Goal: Submit feedback/report problem: Submit feedback/report problem

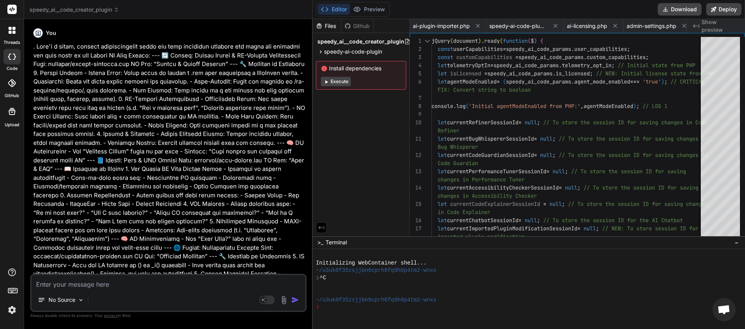
scroll to position [83, 0]
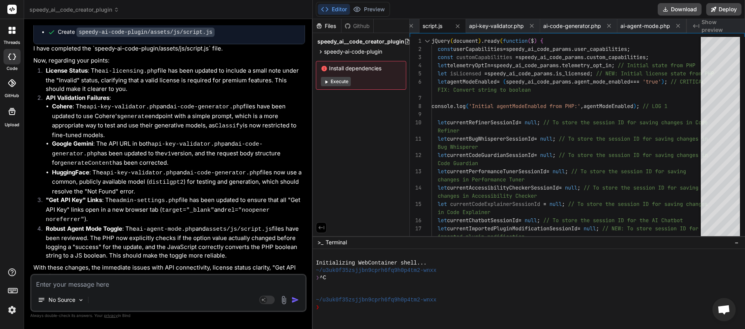
click at [102, 281] on textarea at bounding box center [168, 282] width 274 height 14
type textarea "n"
type textarea "x"
type textarea "ne"
type textarea "x"
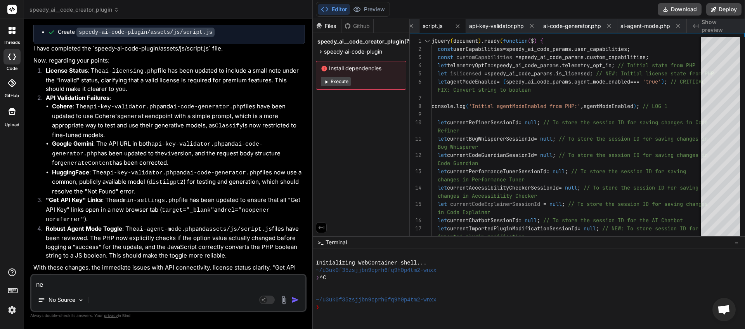
type textarea "nex"
type textarea "x"
type textarea "next"
type textarea "x"
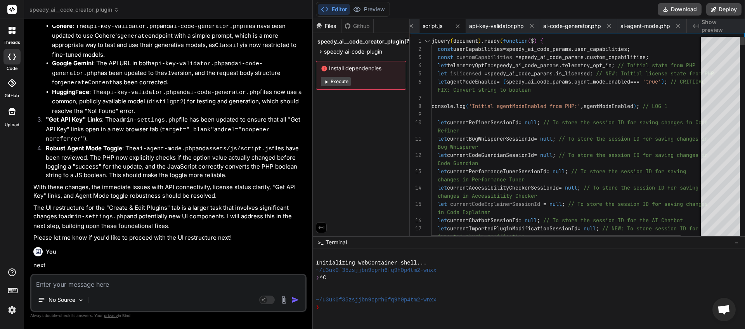
scroll to position [0, 322]
type textarea "x"
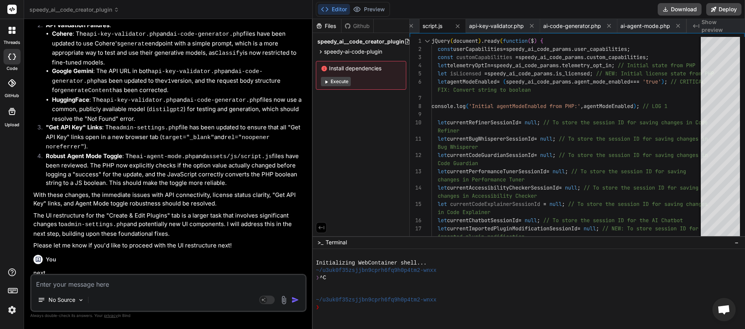
scroll to position [3565, 0]
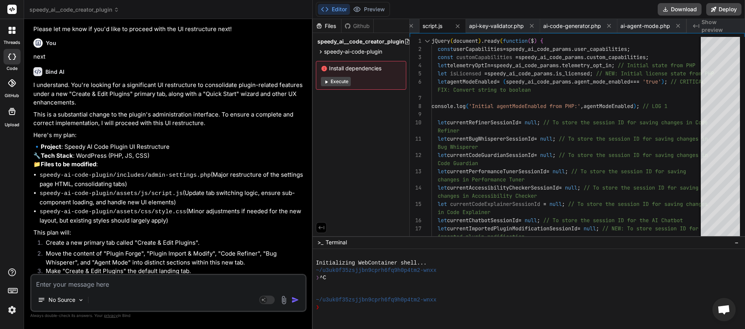
click at [117, 282] on textarea at bounding box center [168, 282] width 274 height 14
type textarea "y"
type textarea "x"
type textarea "ye"
type textarea "x"
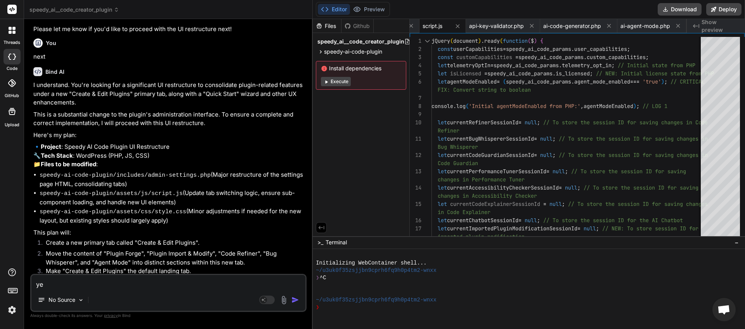
type textarea "yes"
type textarea "x"
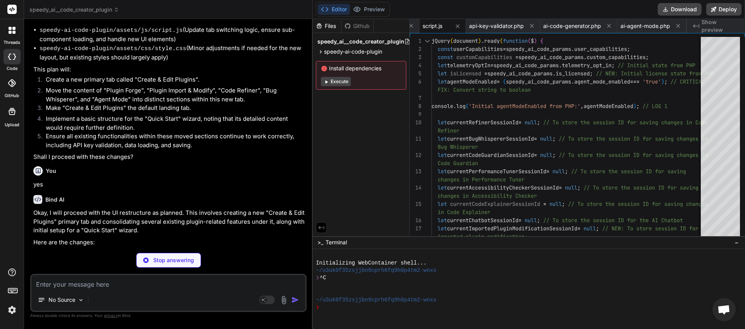
scroll to position [0, 322]
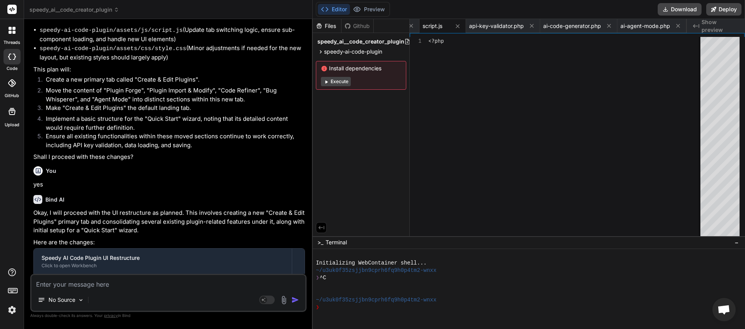
type textarea "x"
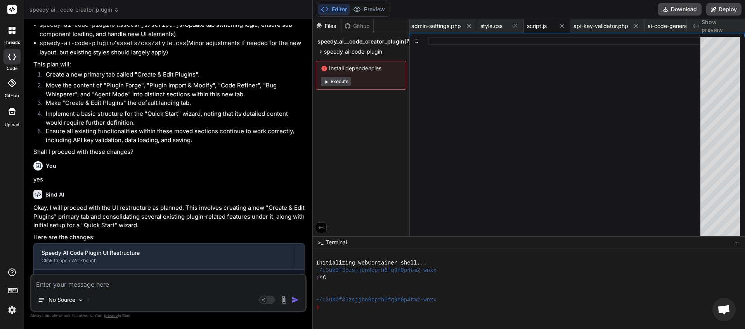
drag, startPoint x: 244, startPoint y: 264, endPoint x: 50, endPoint y: 266, distance: 194.0
click at [50, 305] on div "This message appears to be truncated. The response may be incomplete." at bounding box center [169, 315] width 271 height 20
click at [50, 282] on textarea at bounding box center [168, 282] width 274 height 14
paste textarea "This message appears to be truncated. The response may be incomplete."
type textarea "This message appears to be truncated. The response may be incomplete."
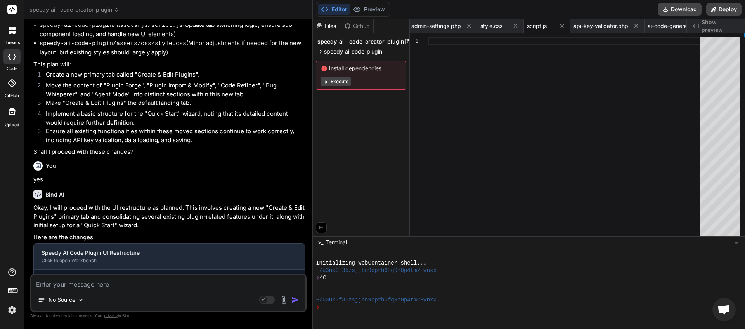
type textarea "x"
type textarea "This message appears to be truncated. The response may be incomplete."
click at [297, 300] on img "button" at bounding box center [295, 300] width 8 height 8
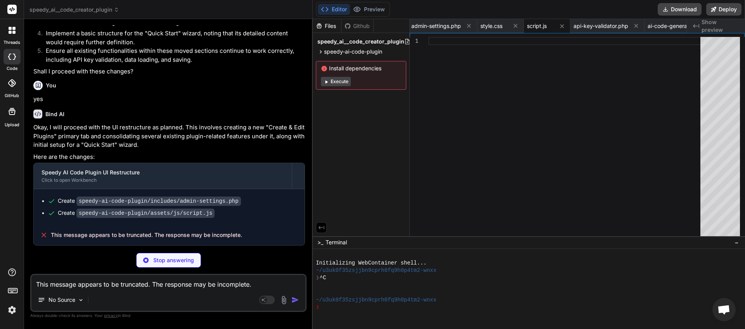
scroll to position [3805, 0]
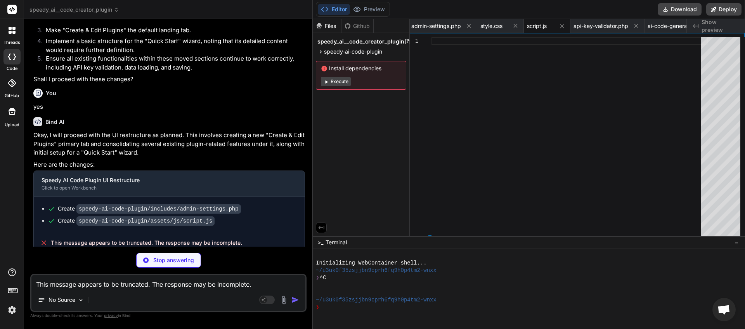
type textarea "x"
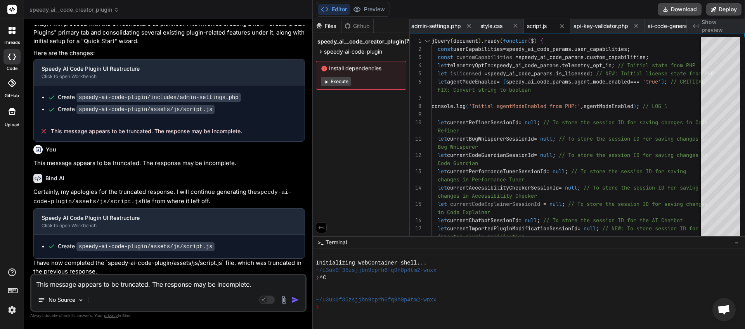
scroll to position [3980, 0]
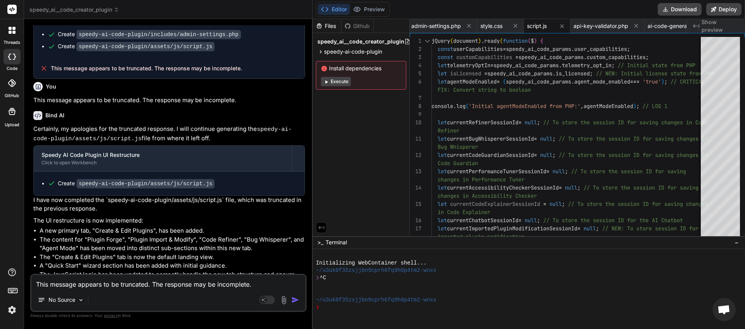
click at [139, 282] on textarea "This message appears to be truncated. The response may be incomplete." at bounding box center [168, 282] width 274 height 14
type textarea "i"
type textarea "x"
type textarea "is"
type textarea "x"
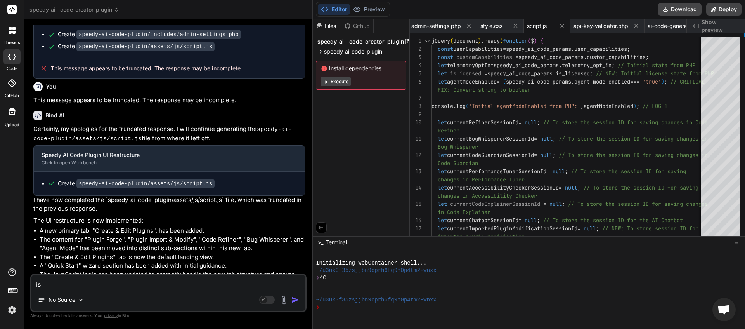
type textarea "is"
type textarea "x"
type textarea "is e"
type textarea "x"
type textarea "is ev"
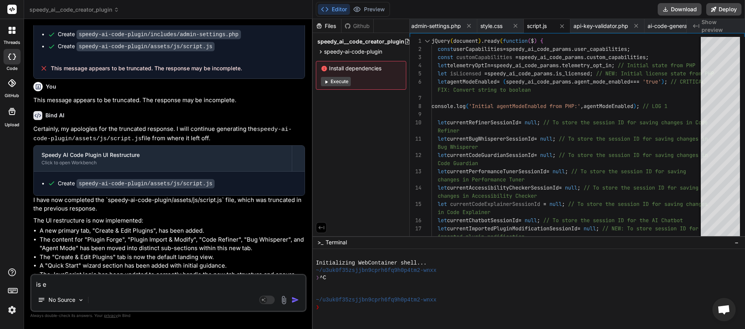
type textarea "x"
type textarea "is eve"
type textarea "x"
type textarea "is ever"
type textarea "x"
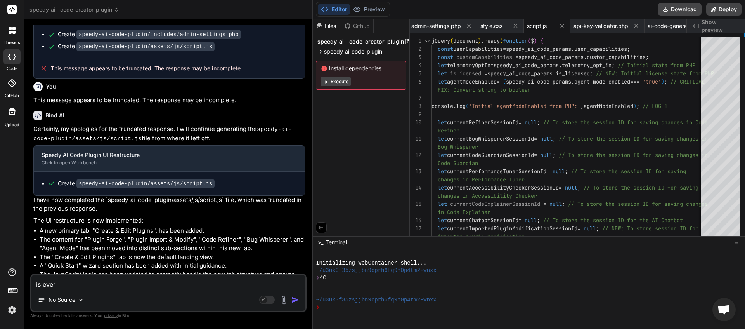
type textarea "is [PERSON_NAME]"
type textarea "x"
type textarea "is [PERSON_NAME]"
type textarea "x"
type textarea "is evertth"
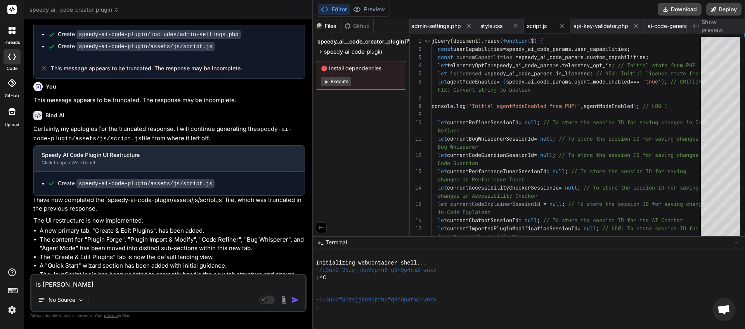
type textarea "x"
type textarea "is evertthi"
type textarea "x"
type textarea "is evertthin"
type textarea "x"
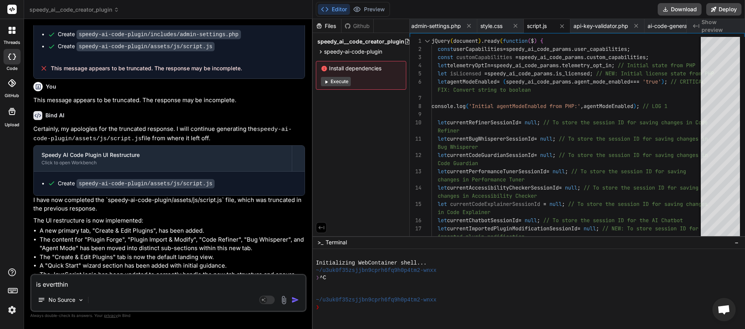
type textarea "is evertthing"
type textarea "x"
type textarea "is evertthing"
type textarea "x"
type textarea "is evertthing c"
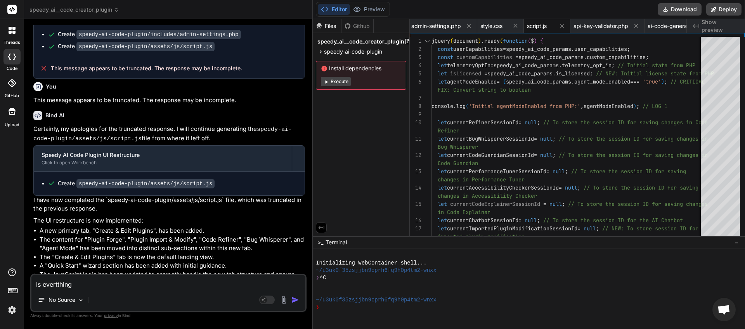
type textarea "x"
type textarea "is evertthing co"
type textarea "x"
type textarea "is evertthing com"
type textarea "x"
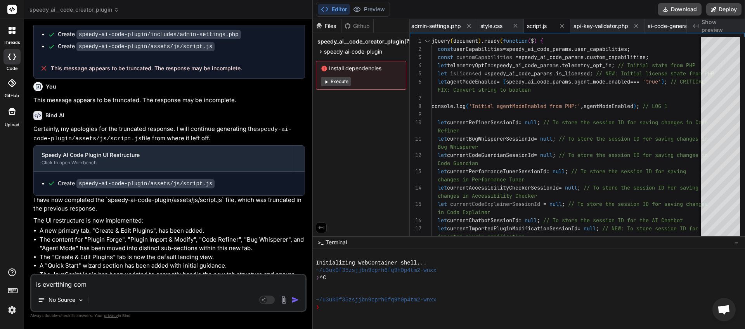
type textarea "is evertthing comp"
type textarea "x"
type textarea "is evertthing compl"
type textarea "x"
type textarea "is evertthing comple"
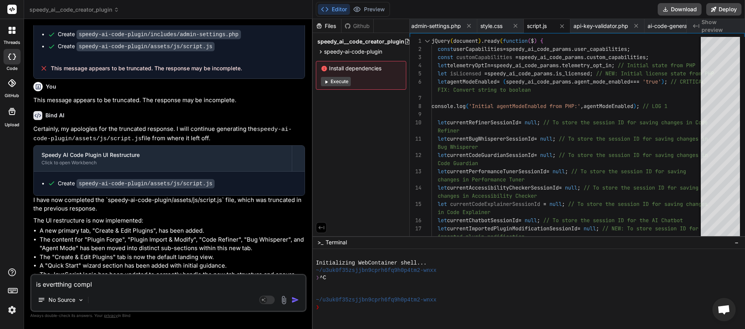
type textarea "x"
type textarea "is evertthing complet"
type textarea "x"
type textarea "is evertthing complete"
type textarea "x"
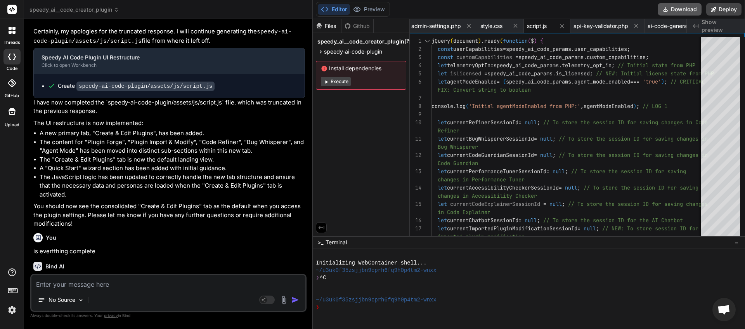
scroll to position [0, 215]
click at [685, 12] on button "Download" at bounding box center [680, 9] width 44 height 12
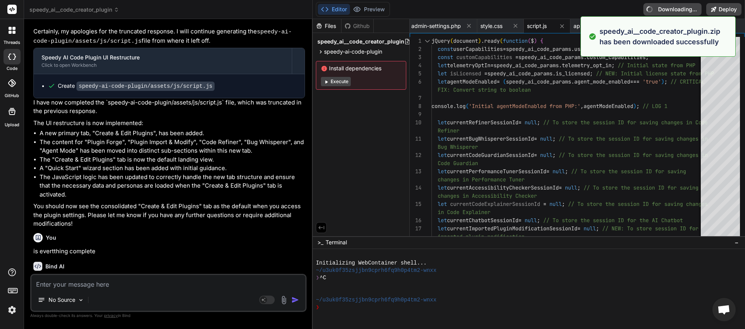
type textarea "x"
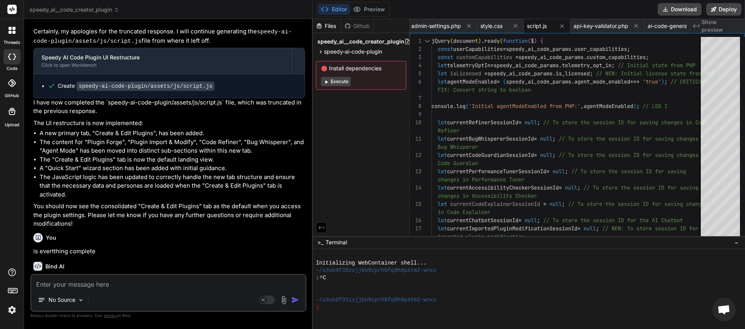
paste textarea "[[DATE] 02:23:11 UTC] PHP Parse error: syntax error, unexpected single-quoted s…"
type textarea "[[DATE] 02:23:11 UTC] PHP Parse error: syntax error, unexpected single-quoted s…"
type textarea "x"
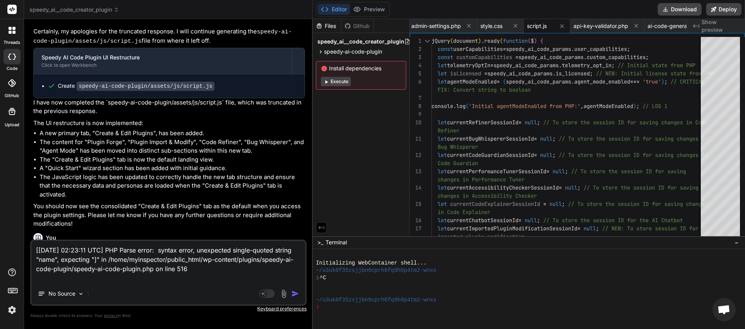
type textarea "[[DATE] 02:23:11 UTC] PHP Parse error: syntax error, unexpected single-quoted s…"
click at [295, 293] on img "button" at bounding box center [295, 293] width 8 height 8
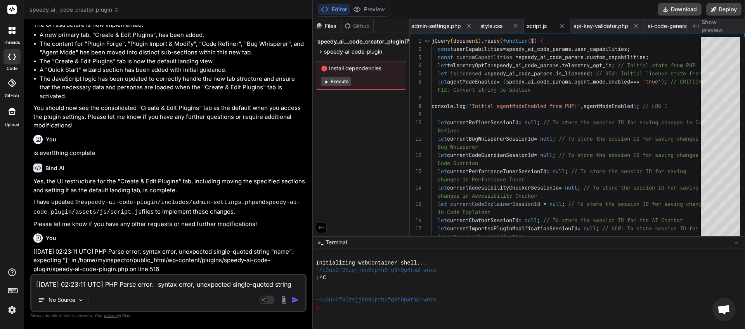
click at [210, 284] on textarea "[[DATE] 02:23:11 UTC] PHP Parse error: syntax error, unexpected single-quoted s…" at bounding box center [168, 282] width 274 height 14
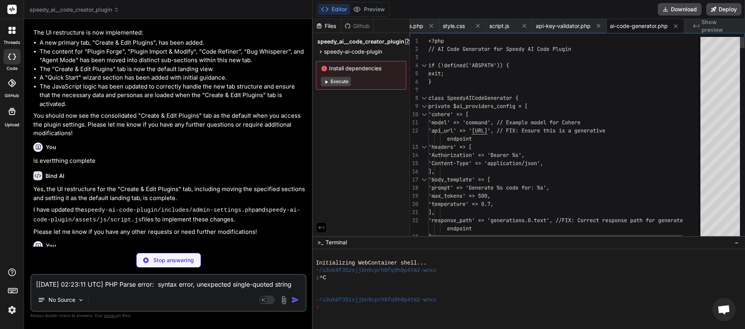
scroll to position [4334, 0]
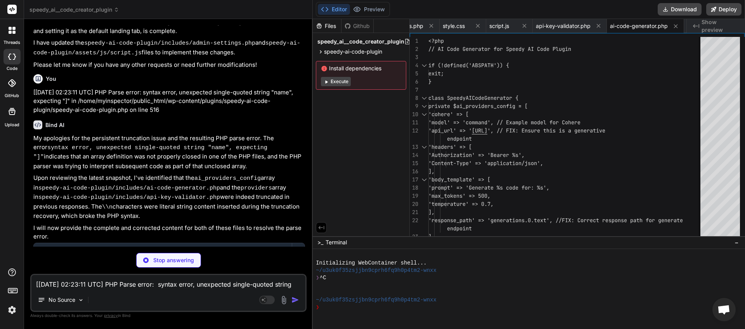
click at [84, 282] on textarea "[[DATE] 02:23:11 UTC] PHP Parse error: syntax error, unexpected single-quoted s…" at bounding box center [168, 282] width 274 height 14
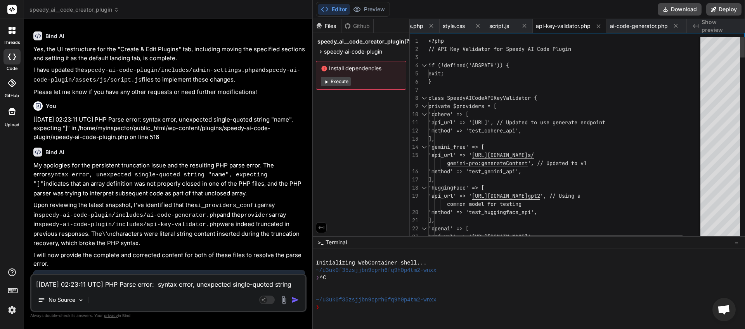
scroll to position [0, 253]
click at [673, 12] on button "Download" at bounding box center [680, 9] width 44 height 12
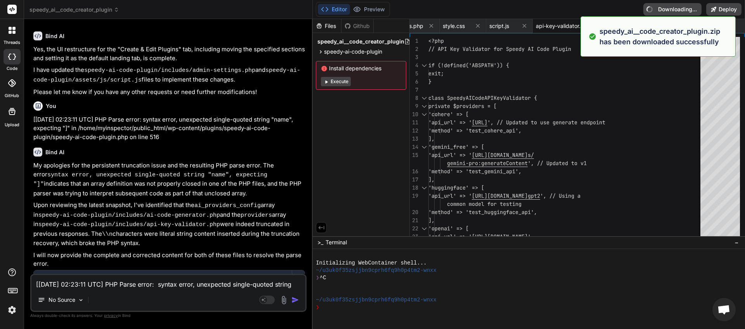
type textarea "x"
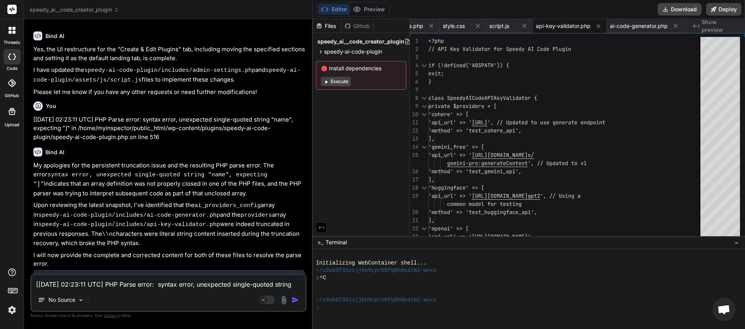
paste textarea "7:36"
type textarea "[[DATE] 02:27:36 UTC] PHP Parse error: syntax error, unexpected single-quoted s…"
type textarea "x"
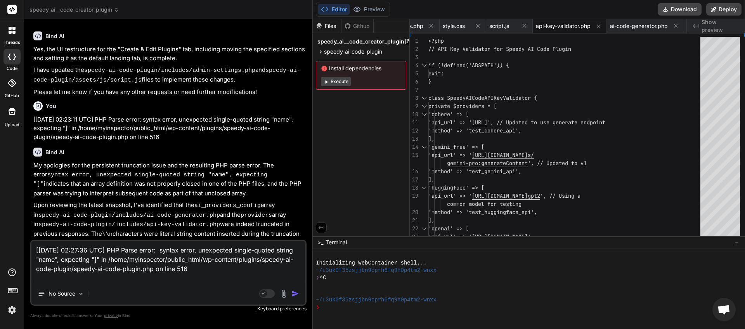
type textarea "[[DATE] 02:27:36 UTC] PHP Parse error: syntax error, unexpected single-quoted s…"
click at [292, 291] on img "button" at bounding box center [295, 293] width 8 height 8
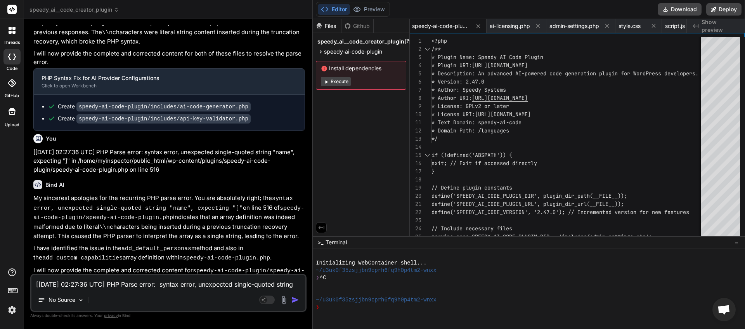
scroll to position [0, 77]
click at [674, 12] on button "Download" at bounding box center [680, 9] width 44 height 12
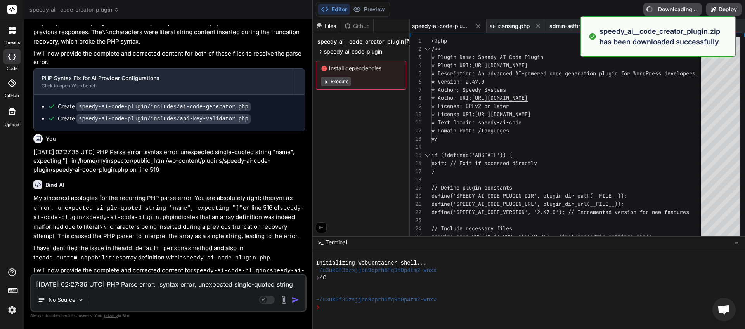
type textarea "x"
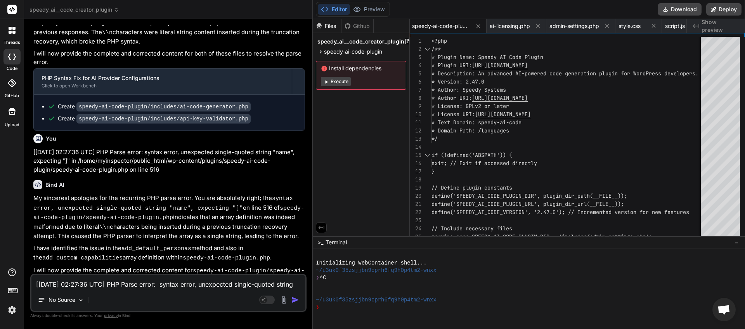
paste textarea "37:03 UTC] PHP Parse error: syntax error, unexpected token "global" in /home/my…"
type textarea "[[DATE] 02:37:03 UTC] PHP Parse error: syntax error, unexpected token "global" …"
type textarea "x"
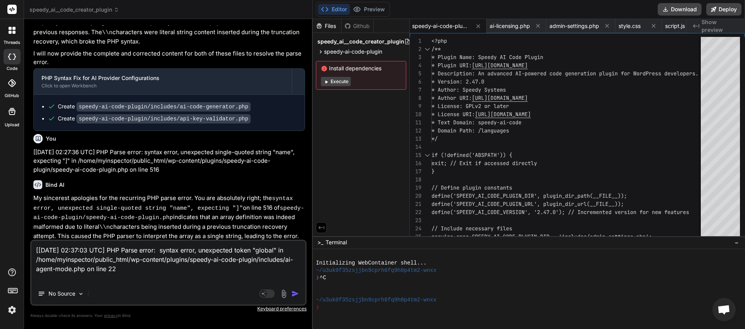
type textarea "[[DATE] 02:37:03 UTC] PHP Parse error: syntax error, unexpected token "global" …"
click at [293, 294] on img "button" at bounding box center [295, 293] width 8 height 8
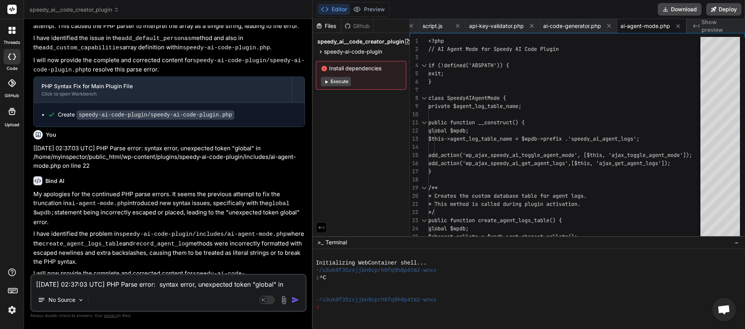
scroll to position [0, 322]
click at [674, 5] on button "Download" at bounding box center [680, 9] width 44 height 12
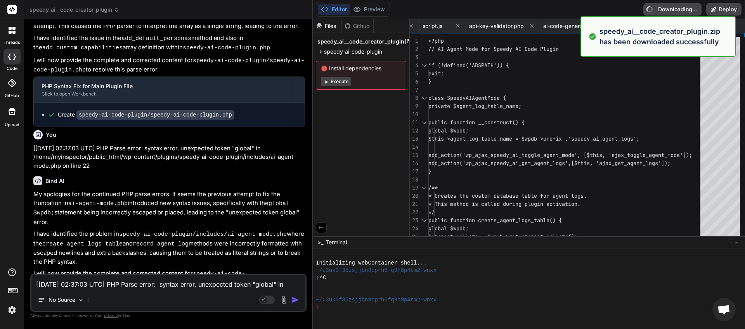
type textarea "x"
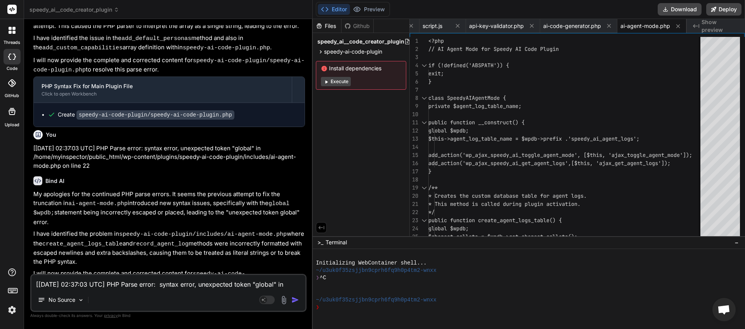
paste textarea "8:00 UTC] PHP Parse error: syntax error, unexpected identifier "s", expecting "…"
type textarea "[[DATE] 02:38:00 UTC] PHP Parse error: syntax error, unexpected identifier "s",…"
type textarea "x"
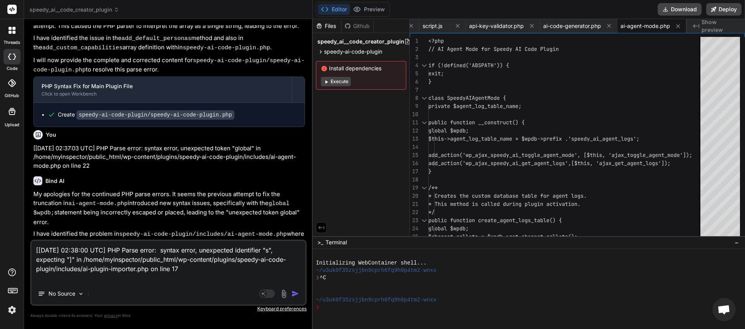
type textarea "[[DATE] 02:38:00 UTC] PHP Parse error: syntax error, unexpected identifier "s",…"
click at [294, 292] on img "button" at bounding box center [295, 293] width 8 height 8
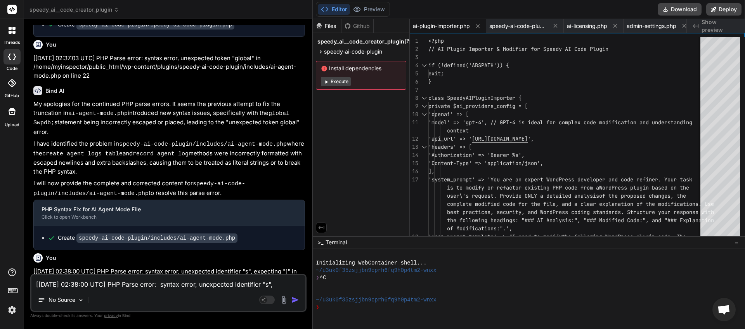
scroll to position [4937, 0]
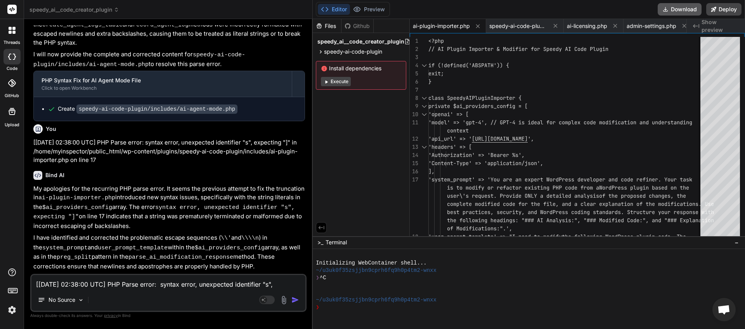
click at [685, 10] on button "Download" at bounding box center [680, 9] width 44 height 12
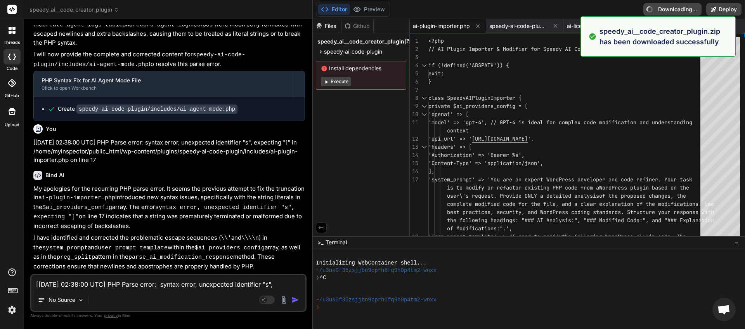
type textarea "x"
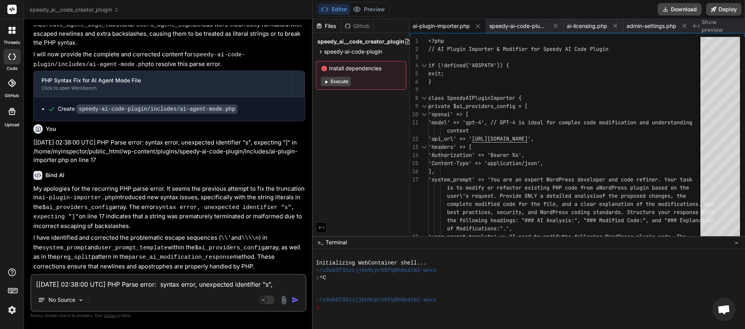
paste textarea "41:07 UTC] PHP Parse error: syntax error, unexpected token "\" in /home/myinspe…"
type textarea "[[DATE] 02:41:07 UTC] PHP Parse error: syntax error, unexpected token "\" in /h…"
type textarea "x"
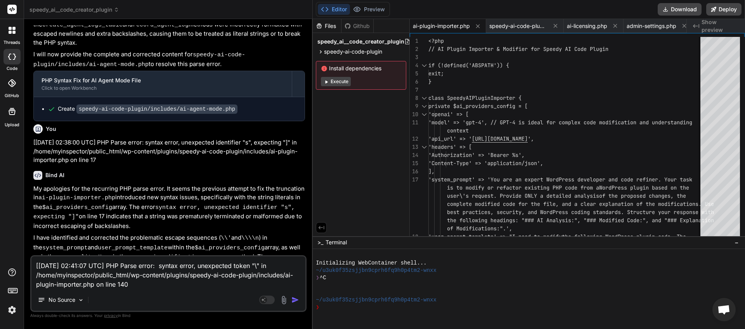
type textarea "[[DATE] 02:41:07 UTC] PHP Parse error: syntax error, unexpected token "\" in /h…"
click at [299, 297] on img "button" at bounding box center [295, 300] width 8 height 8
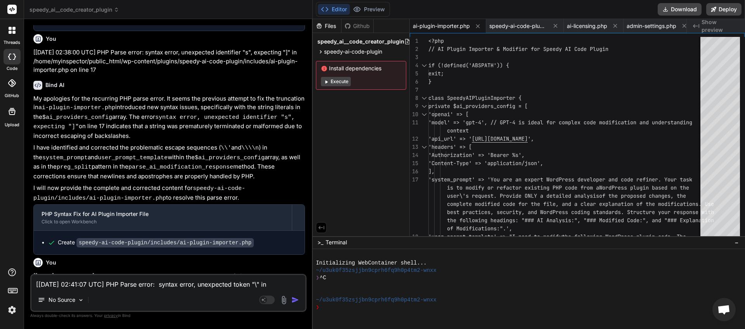
scroll to position [5138, 0]
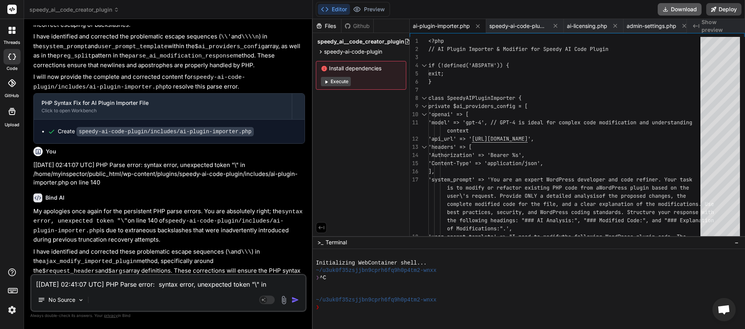
click at [675, 11] on button "Download" at bounding box center [680, 9] width 44 height 12
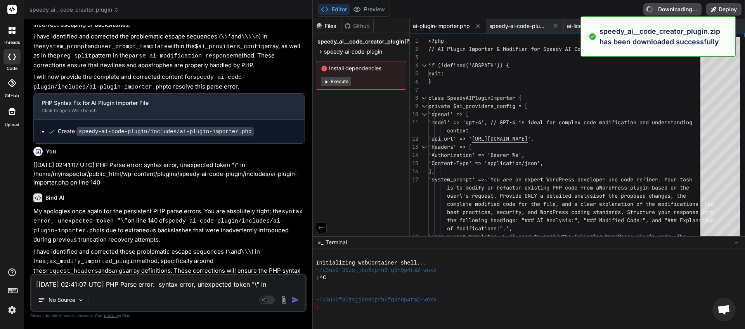
type textarea "x"
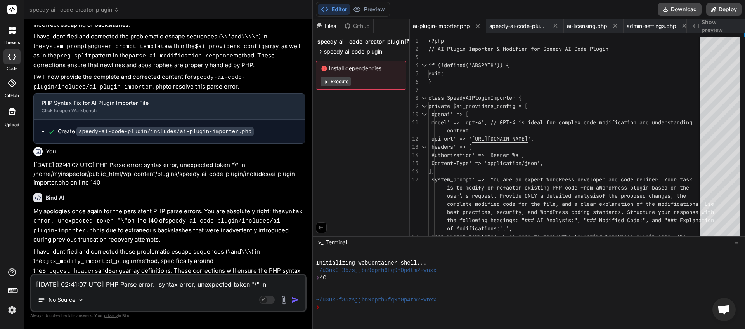
click at [135, 284] on textarea "[[DATE] 02:41:07 UTC] PHP Parse error: syntax error, unexpected token "\" in /h…" at bounding box center [168, 282] width 274 height 14
type textarea "w"
type textarea "x"
type textarea "we"
type textarea "x"
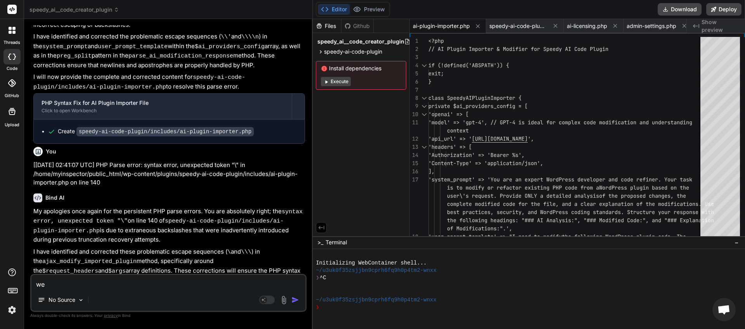
type textarea "we"
type textarea "x"
type textarea "we n"
type textarea "x"
type textarea "we ne"
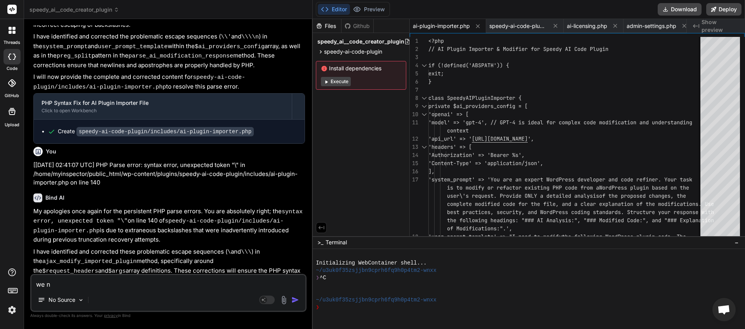
type textarea "x"
type textarea "we nee"
type textarea "x"
type textarea "we need"
type textarea "x"
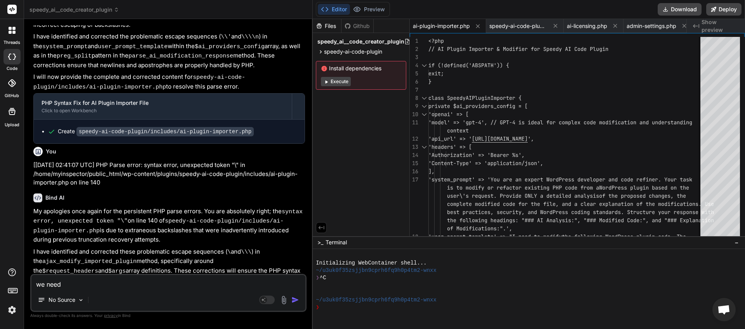
type textarea "we need"
type textarea "x"
type textarea "we need t"
type textarea "x"
type textarea "we need to"
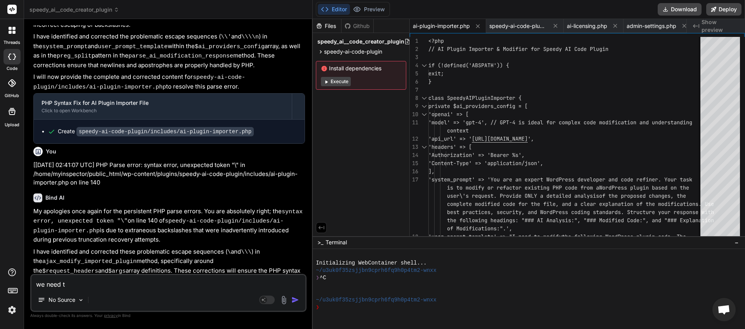
type textarea "x"
type textarea "we need to"
type textarea "x"
type textarea "we need to a"
type textarea "x"
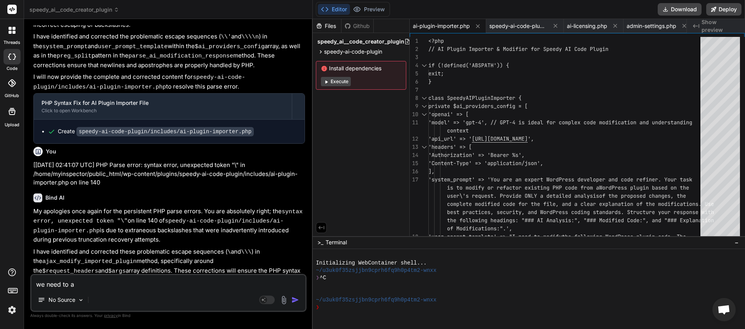
type textarea "we need to ad"
type textarea "x"
type textarea "we need to add"
type textarea "x"
type textarea "we need to add"
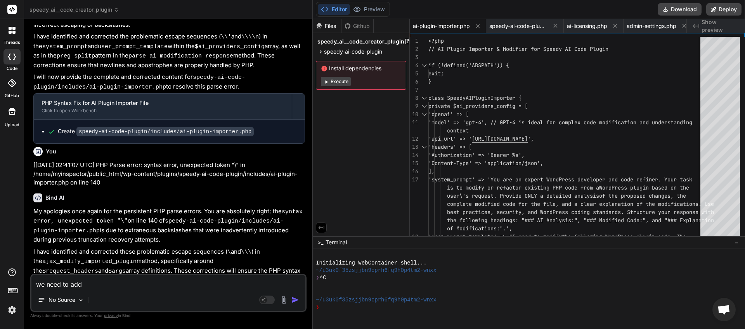
type textarea "x"
type textarea "we need to add a"
type textarea "x"
type textarea "we need to add a"
type textarea "x"
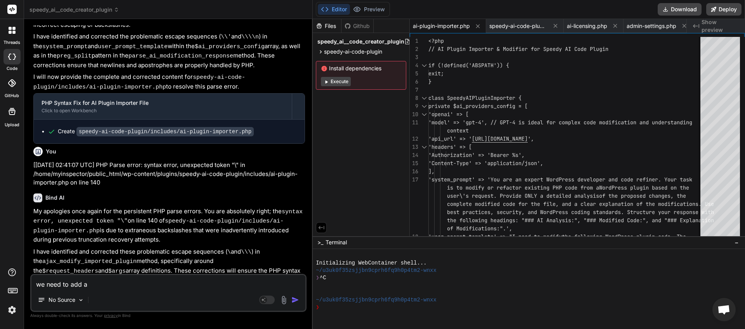
type textarea "we need to add a t"
type textarea "x"
type textarea "we need to add a ta"
type textarea "x"
type textarea "we need to add a tab"
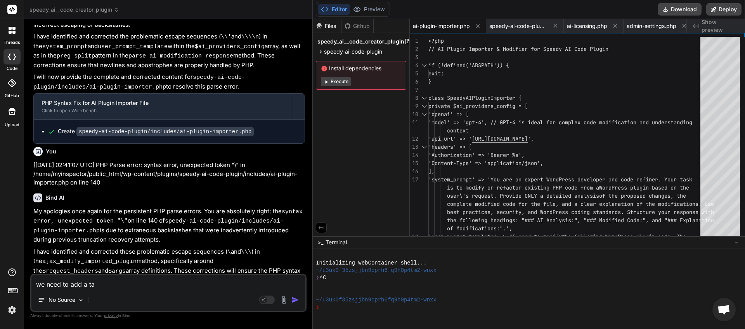
type textarea "x"
type textarea "we need to add a tab"
type textarea "x"
type textarea "we need to add a tab w"
type textarea "x"
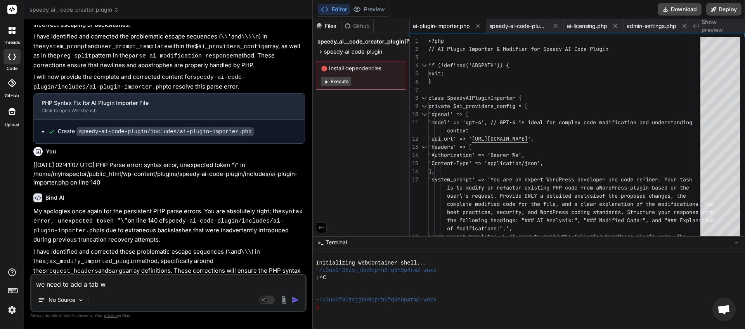
type textarea "we need to add a tab wh"
type textarea "x"
type textarea "we need to add a tab whe"
type textarea "x"
type textarea "we need to add a tab wher"
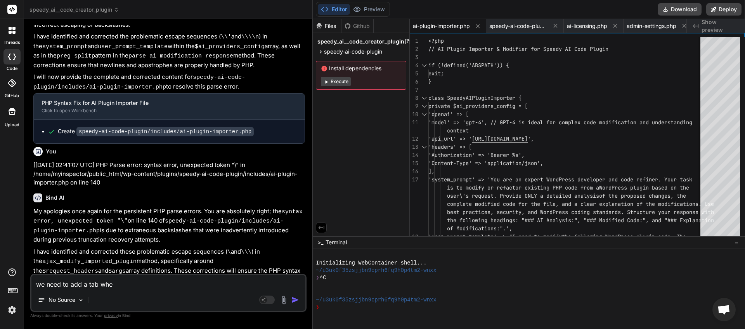
type textarea "x"
type textarea "we need to add a tab where"
type textarea "x"
type textarea "we need to add a tab where"
type textarea "x"
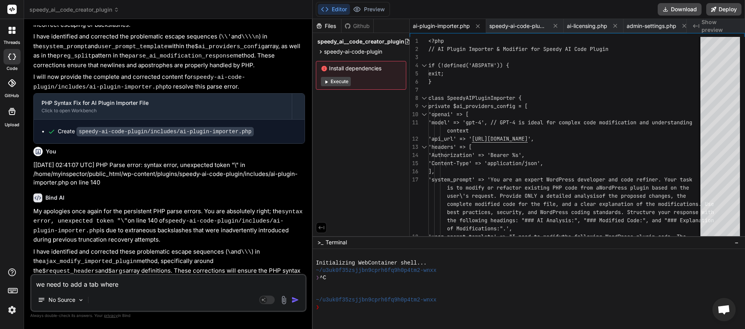
type textarea "we need to add a tab where w"
type textarea "x"
type textarea "we need to add a tab where we"
type textarea "x"
type textarea "we need to add a tab where we"
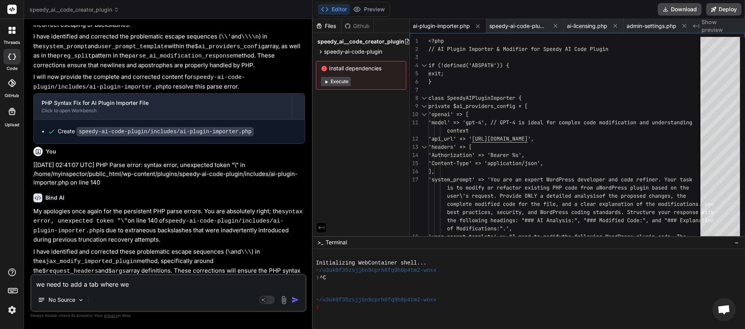
type textarea "x"
type textarea "we need to add a tab where we m"
type textarea "x"
type textarea "we need to add a tab where we ma"
type textarea "x"
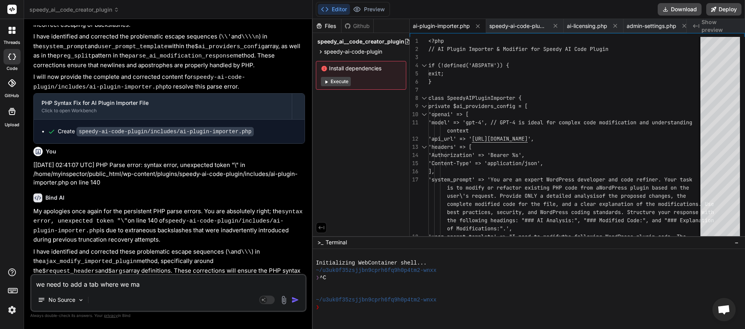
type textarea "we need to add a tab where we man"
type textarea "x"
type textarea "we need to add a tab where we mana"
type textarea "x"
type textarea "we need to add a tab where we manag"
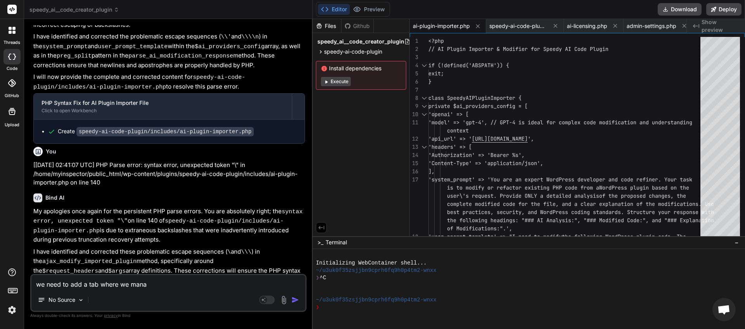
type textarea "x"
type textarea "we need to add a tab where we manage"
type textarea "x"
type textarea "we need to add a tab where we manage"
type textarea "x"
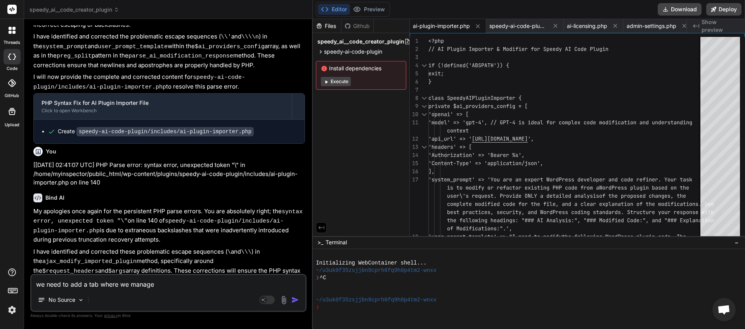
type textarea "we need to add a tab where we manage o"
type textarea "x"
type textarea "we need to add a tab where we manage ou"
type textarea "x"
type textarea "we need to add a tab where we manage our"
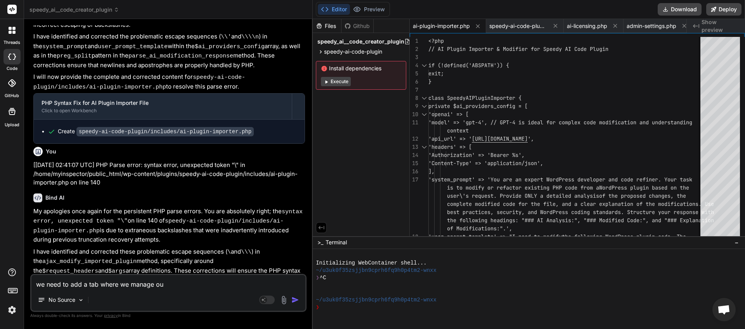
type textarea "x"
type textarea "we need to add a tab where we manage our"
type textarea "x"
type textarea "we need to add a tab where we manage our A"
type textarea "x"
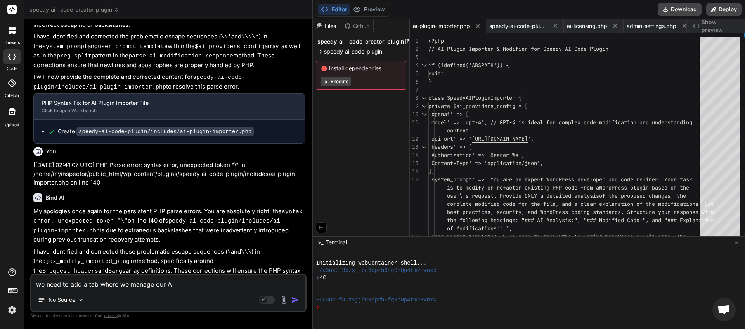
type textarea "we need to add a tab where we manage our AI"
type textarea "x"
type textarea "we need to add a tab where we manage our AI"
type textarea "x"
type textarea "we need to add a tab where we manage our AI k"
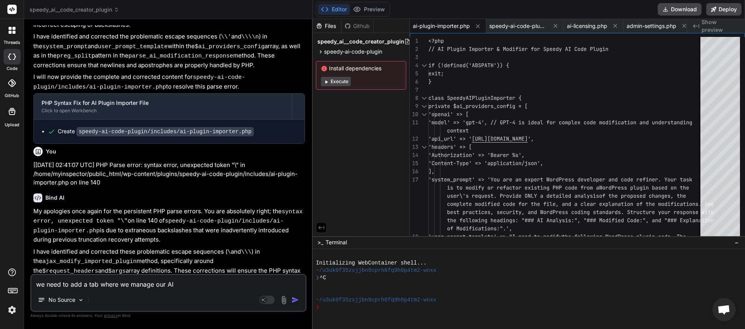
type textarea "x"
type textarea "we need to add a tab where we manage our AI ke"
type textarea "x"
type textarea "we need to add a tab where we manage our AI key"
type textarea "x"
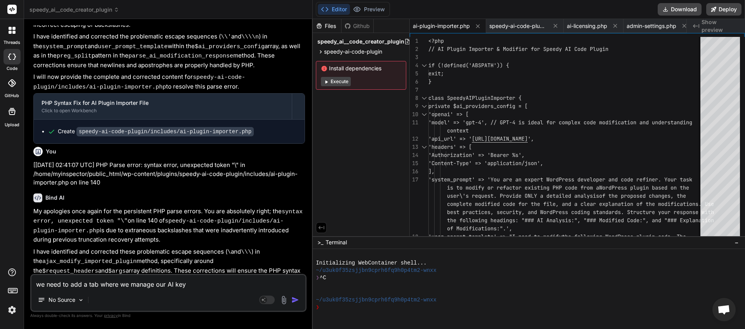
type textarea "we need to add a tab where we manage our AI keys"
type textarea "x"
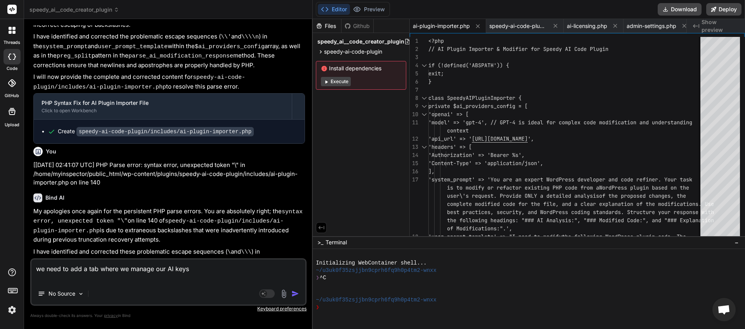
type textarea "we need to add a tab where we manage our AI keys w"
type textarea "x"
type textarea "we need to add a tab where we manage our AI keys we"
type textarea "x"
type textarea "we need to add a tab where we manage our AI keys we"
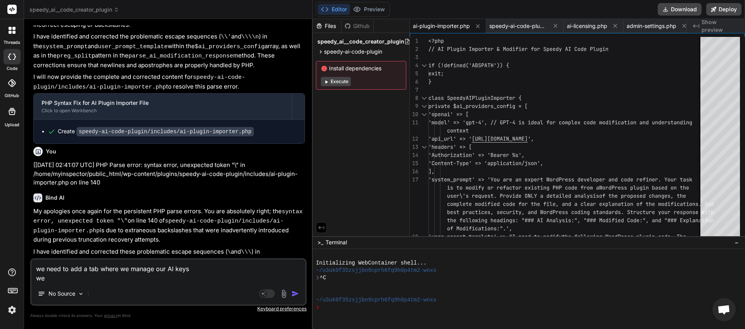
type textarea "x"
type textarea "we need to add a tab where we manage our AI keys we a"
type textarea "x"
type textarea "we need to add a tab where we manage our AI keys we al"
type textarea "x"
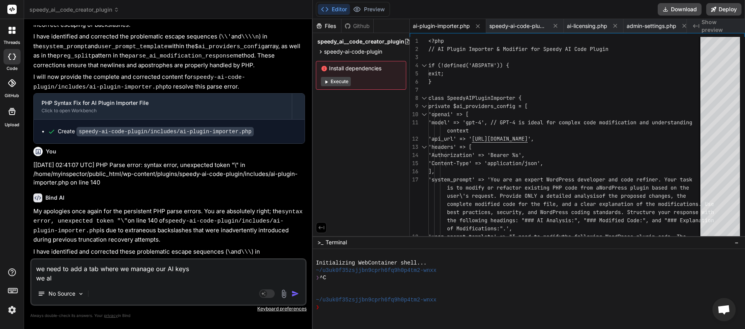
type textarea "we need to add a tab where we manage our AI keys we als"
type textarea "x"
type textarea "we need to add a tab where we manage our AI keys we also"
type textarea "x"
type textarea "we need to add a tab where we manage our AI keys we also"
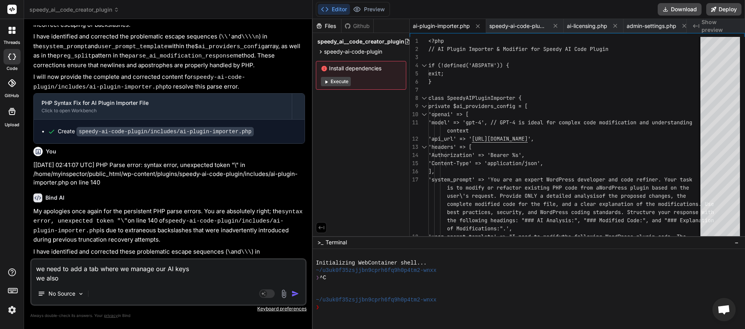
type textarea "x"
click at [191, 258] on textarea "we need to add a tab where we manage our AI keys we also still cant connect to …" at bounding box center [168, 266] width 274 height 33
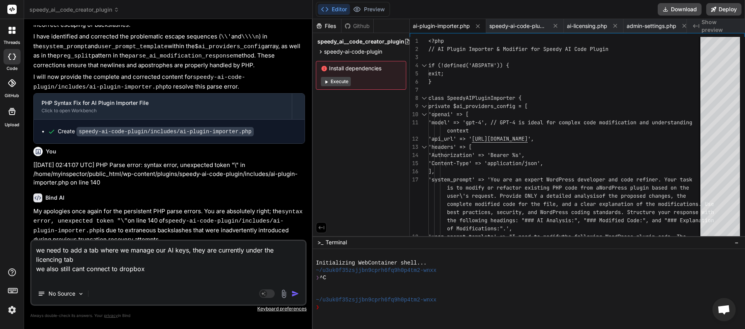
click at [293, 291] on img "button" at bounding box center [295, 293] width 8 height 8
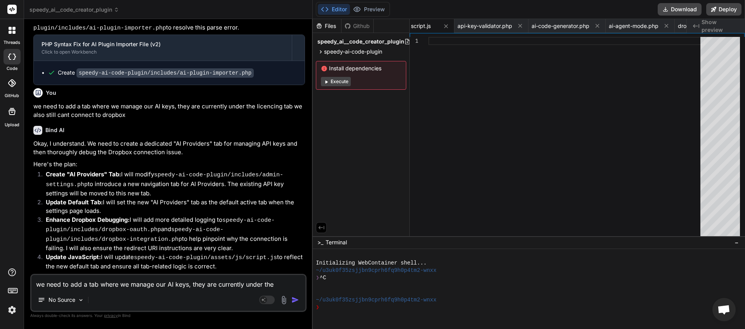
scroll to position [5441, 0]
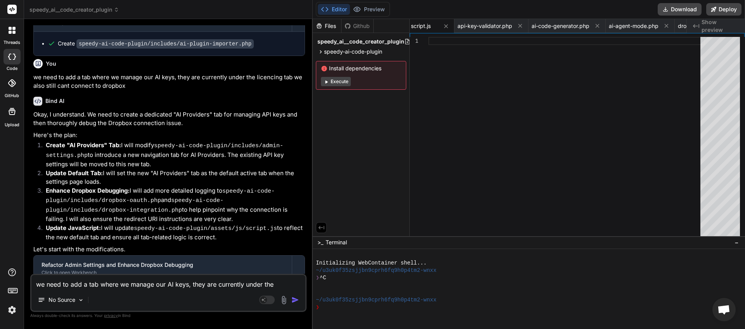
drag, startPoint x: 162, startPoint y: 276, endPoint x: 52, endPoint y: 264, distance: 110.8
copy span "This message appears to be truncated. The response may be incomplete."
click at [58, 279] on textarea "we need to add a tab where we manage our AI keys, they are currently under the …" at bounding box center [168, 282] width 274 height 14
paste textarea "This message appears to be truncated. The response may be incomplete."
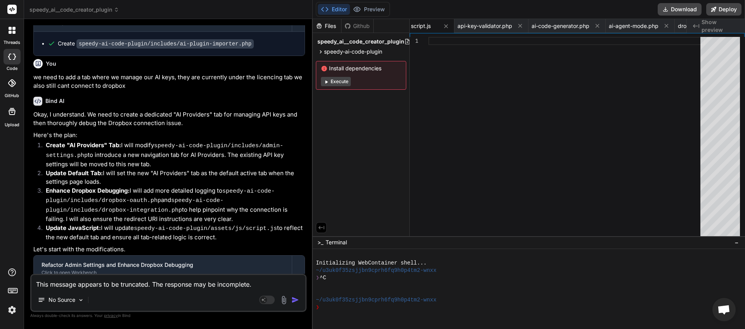
click at [296, 302] on img "button" at bounding box center [295, 300] width 8 height 8
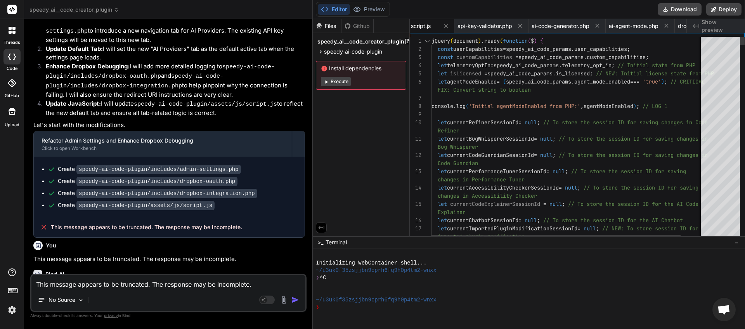
scroll to position [0, 331]
click at [677, 6] on button "Download" at bounding box center [680, 9] width 44 height 12
paste textarea "[[DATE] 03:11:25 UTC] PHP Parse error: syntax error, unexpected token "\" in /h…"
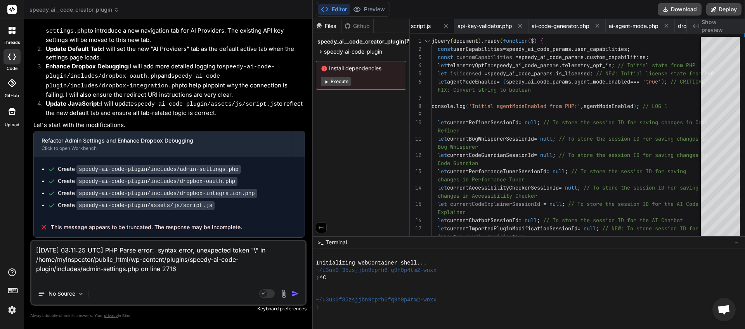
click at [294, 294] on img "button" at bounding box center [295, 293] width 8 height 8
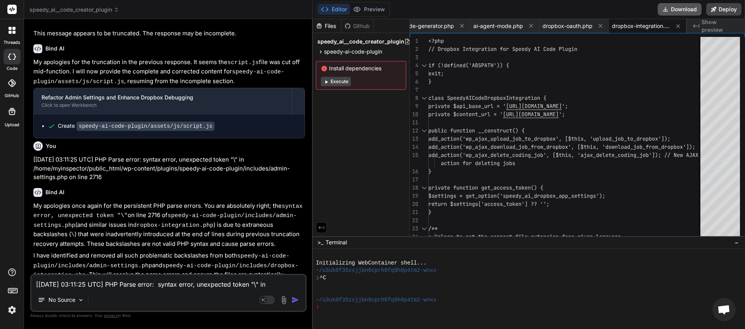
scroll to position [0, 469]
click at [677, 11] on button "Download" at bounding box center [680, 9] width 44 height 12
click at [679, 7] on button "Download" at bounding box center [680, 9] width 44 height 12
click at [94, 288] on textarea "[[DATE] 03:11:25 UTC] PHP Parse error: syntax error, unexpected token "\" in /h…" at bounding box center [168, 282] width 274 height 14
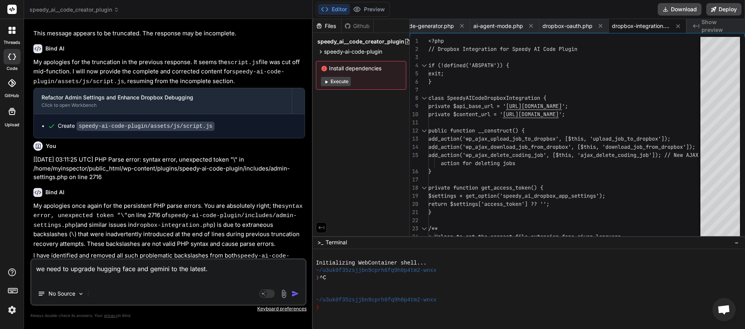
paste textarea "API validation failed. Response code: 404. Details: models/gemini-pro is not fo…"
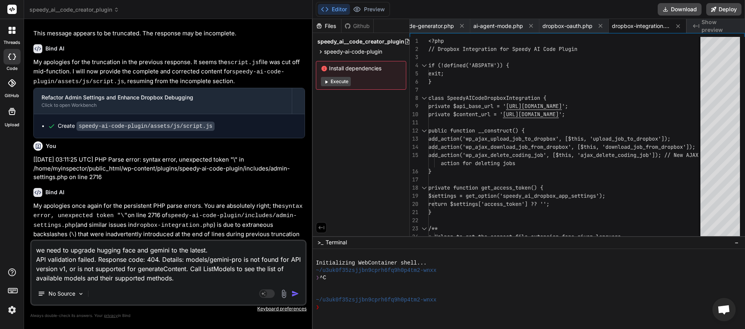
click at [194, 277] on textarea "we need to upgrade hugging face and gemini to the latest. API validation failed…" at bounding box center [168, 262] width 274 height 42
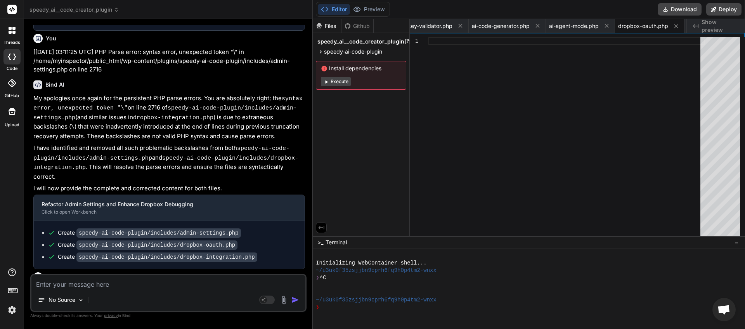
scroll to position [6101, 0]
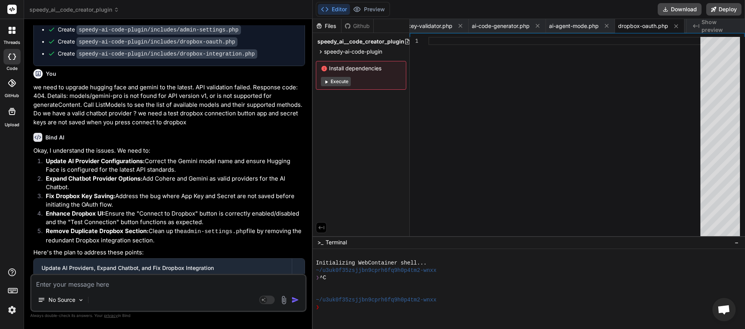
drag, startPoint x: 228, startPoint y: 259, endPoint x: 50, endPoint y: 267, distance: 177.9
click at [74, 287] on textarea at bounding box center [168, 282] width 274 height 14
paste textarea "This message appears to be truncated. The response may be incomplete."
drag, startPoint x: 294, startPoint y: 303, endPoint x: 301, endPoint y: 301, distance: 7.2
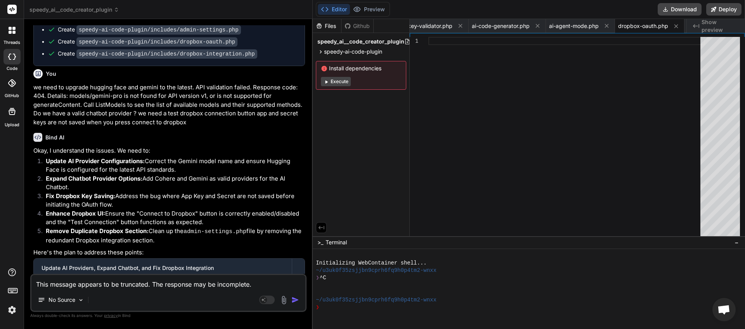
click at [294, 302] on img "button" at bounding box center [295, 300] width 8 height 8
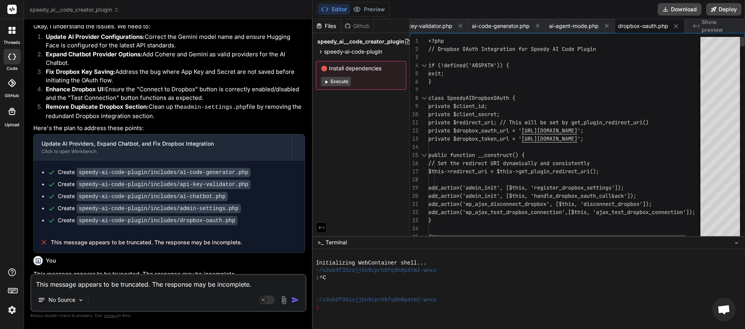
scroll to position [0, 391]
click at [669, 7] on button "Download" at bounding box center [680, 9] width 44 height 12
paste textarea "[[DATE] 04:03:22 UTC] PHP Parse error: syntax error, unexpected token "\", expe…"
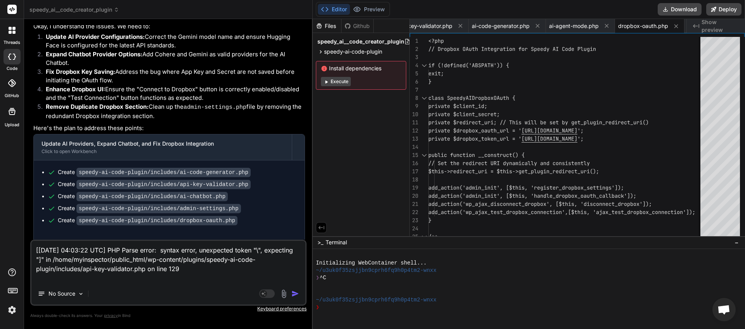
scroll to position [6259, 0]
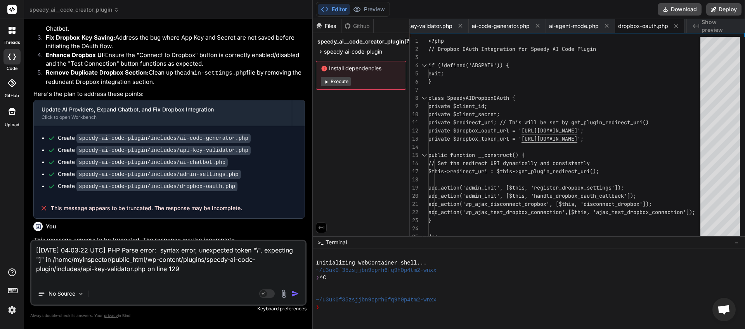
click at [293, 293] on img "button" at bounding box center [295, 293] width 8 height 8
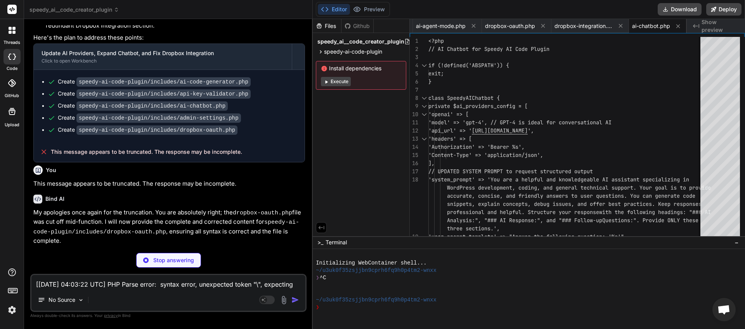
scroll to position [6507, 0]
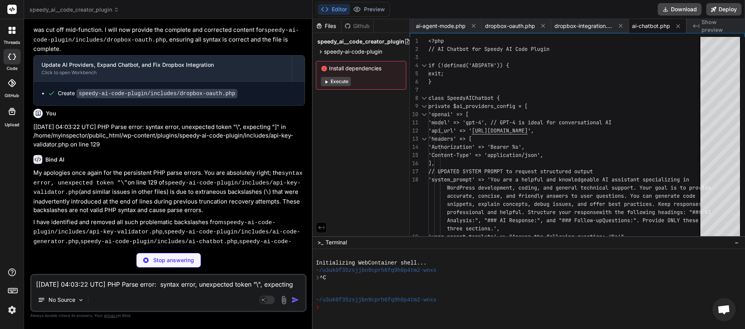
click at [197, 283] on textarea "[[DATE] 04:03:22 UTC] PHP Parse error: syntax error, unexpected token "\", expe…" at bounding box center [168, 282] width 274 height 14
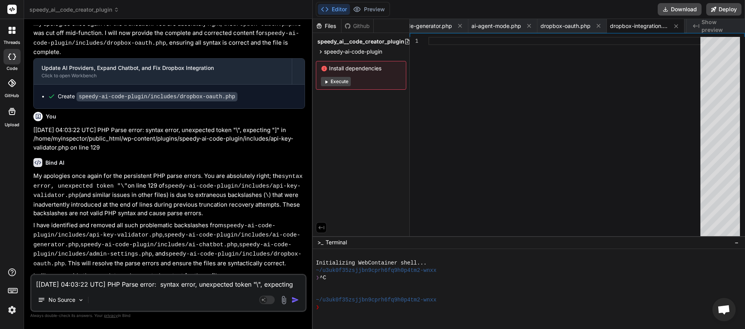
scroll to position [6524, 0]
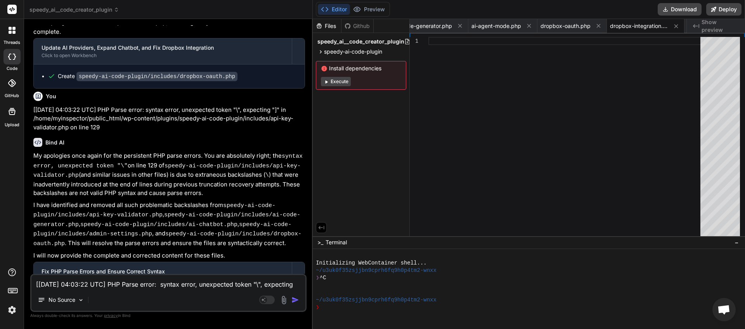
drag, startPoint x: 239, startPoint y: 264, endPoint x: 51, endPoint y: 264, distance: 188.2
copy span "This message appears to be truncated. The response may be incomplete"
click at [53, 284] on textarea "[[DATE] 04:03:22 UTC] PHP Parse error: syntax error, unexpected token "\", expe…" at bounding box center [168, 282] width 274 height 14
drag, startPoint x: 53, startPoint y: 284, endPoint x: 52, endPoint y: 279, distance: 4.3
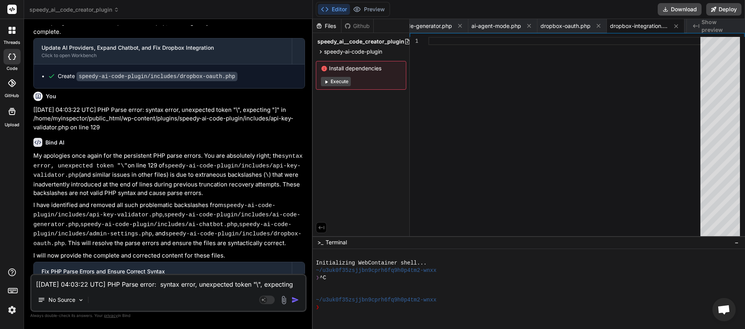
paste textarea "This message appears to be truncated. The response may be incomplete"
click at [296, 298] on img "button" at bounding box center [295, 300] width 8 height 8
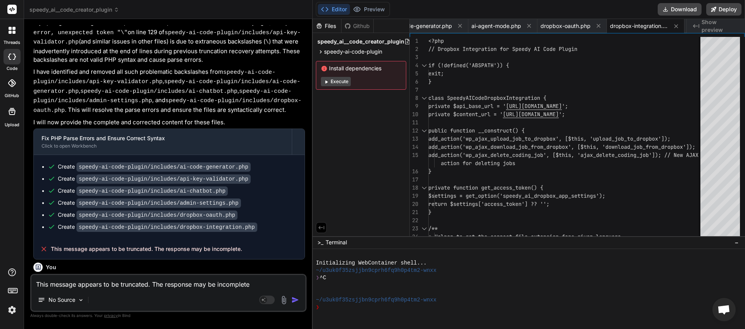
scroll to position [0, 469]
click at [677, 17] on div "Editor Preview Disabled until preview for your project is generated Download De…" at bounding box center [529, 9] width 432 height 19
click at [677, 5] on button "Download" at bounding box center [680, 9] width 44 height 12
